Goal: Register for event/course

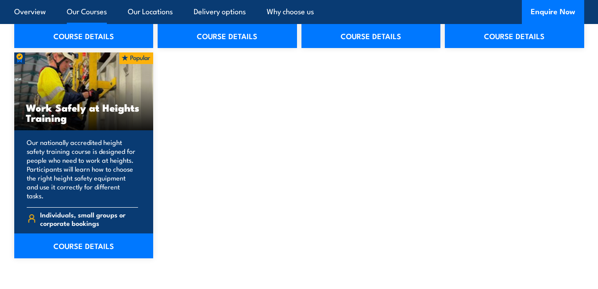
scroll to position [1133, 0]
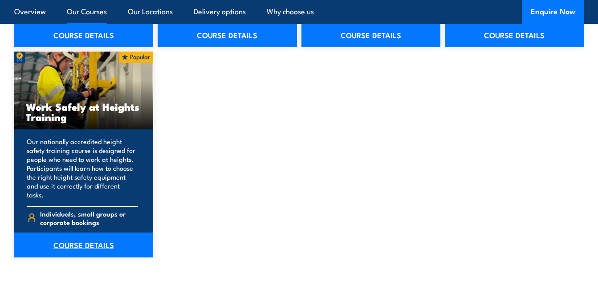
click at [100, 233] on link "COURSE DETAILS" at bounding box center [83, 245] width 139 height 25
click at [115, 233] on link "COURSE DETAILS" at bounding box center [83, 245] width 139 height 25
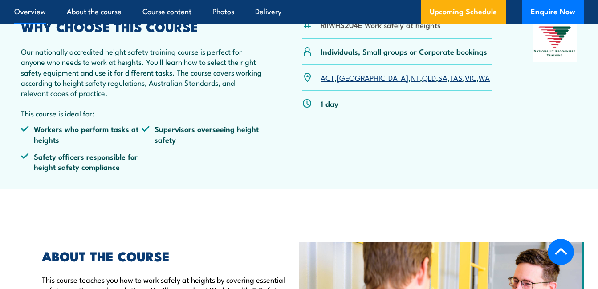
scroll to position [267, 0]
click at [465, 79] on link "VIC" at bounding box center [471, 77] width 12 height 11
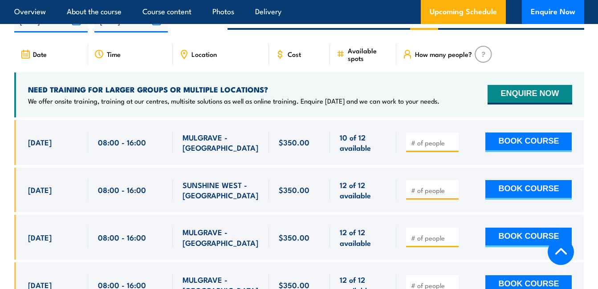
scroll to position [1406, 0]
